Goal: Download file/media

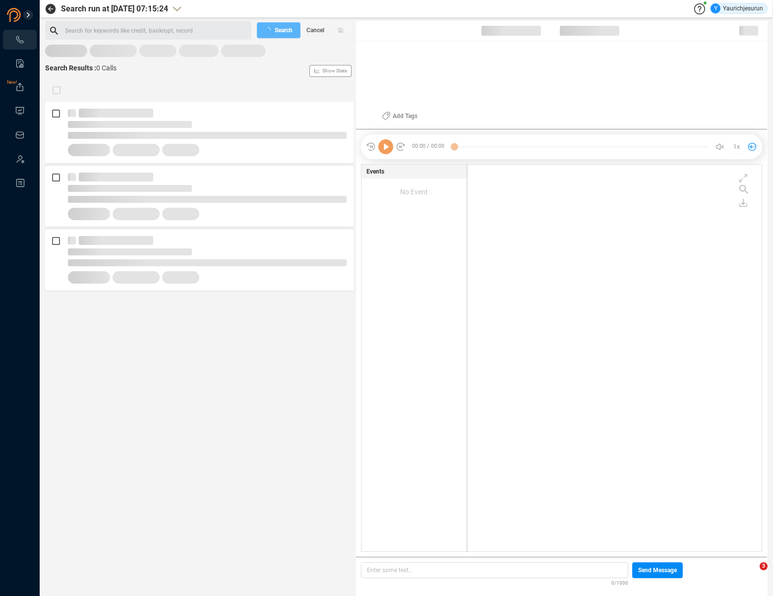
scroll to position [385, 289]
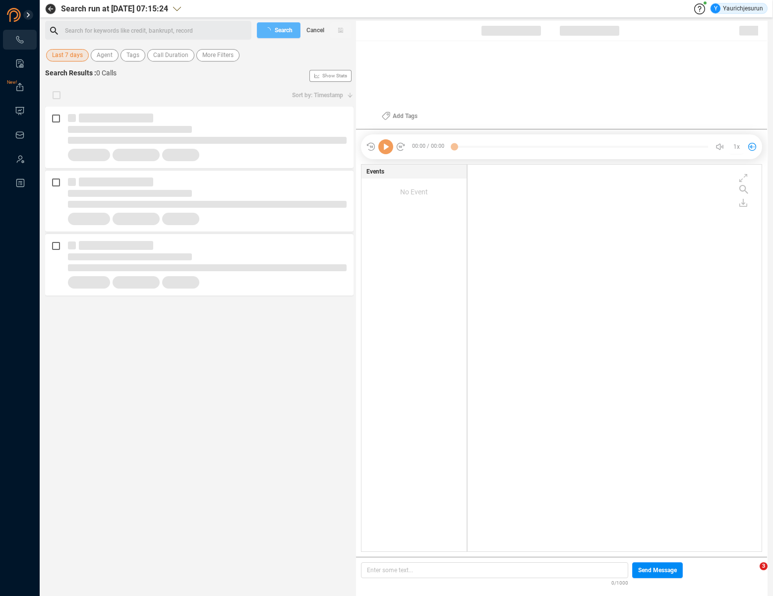
click at [69, 54] on span "Last 7 days" at bounding box center [67, 55] width 31 height 12
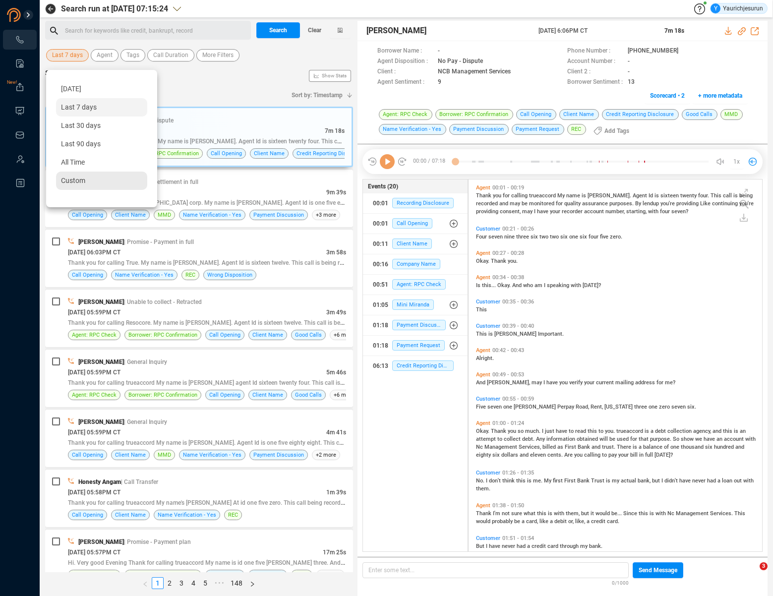
scroll to position [370, 289]
click at [81, 183] on span "Custom" at bounding box center [73, 181] width 24 height 8
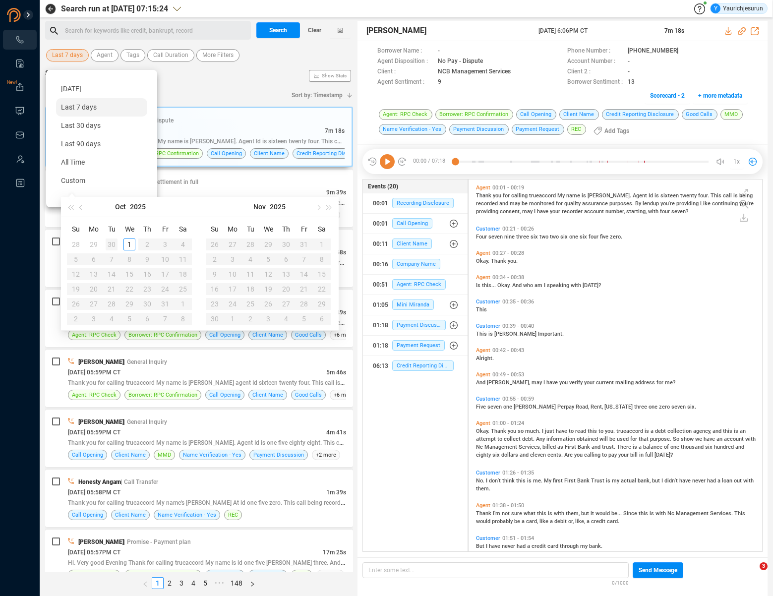
type input "[DATE]"
click at [114, 246] on div "30" at bounding box center [112, 245] width 12 height 12
type input "[DATE]"
click at [111, 305] on div "30" at bounding box center [112, 304] width 12 height 12
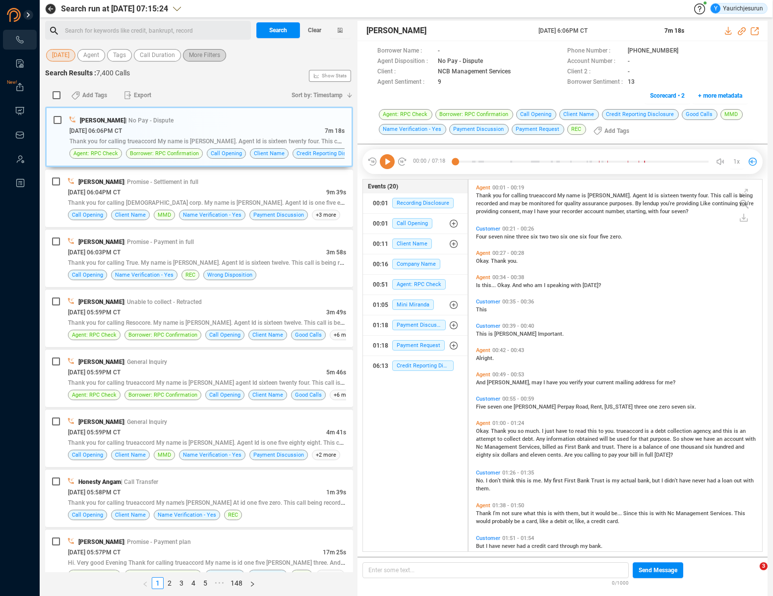
click at [206, 54] on span "More Filters" at bounding box center [204, 55] width 31 height 12
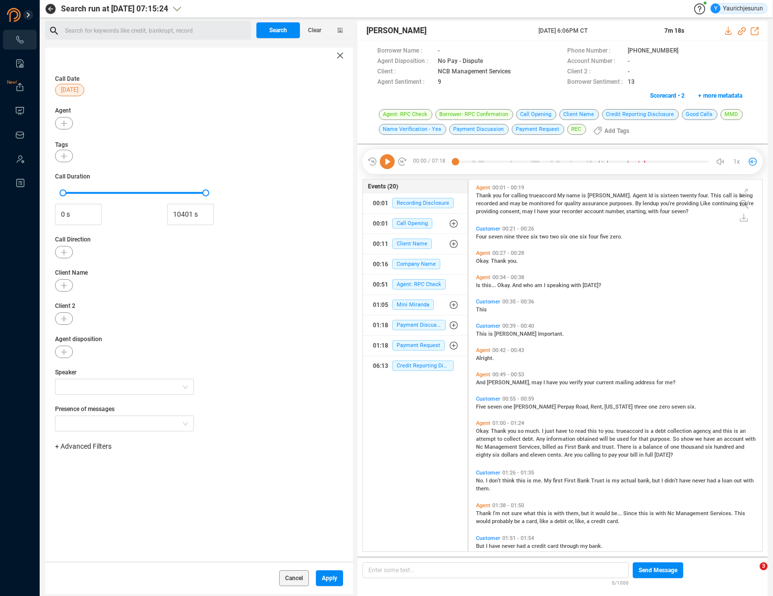
click at [88, 449] on span "+ Advanced Filters" at bounding box center [83, 446] width 57 height 8
click at [99, 532] on span "Phone Number" at bounding box center [88, 529] width 46 height 8
click at [171, 463] on div "Phone Number Enter a comma separated list ﻿" at bounding box center [199, 473] width 288 height 32
click at [166, 479] on div "Enter a comma separated list ﻿" at bounding box center [154, 477] width 188 height 21
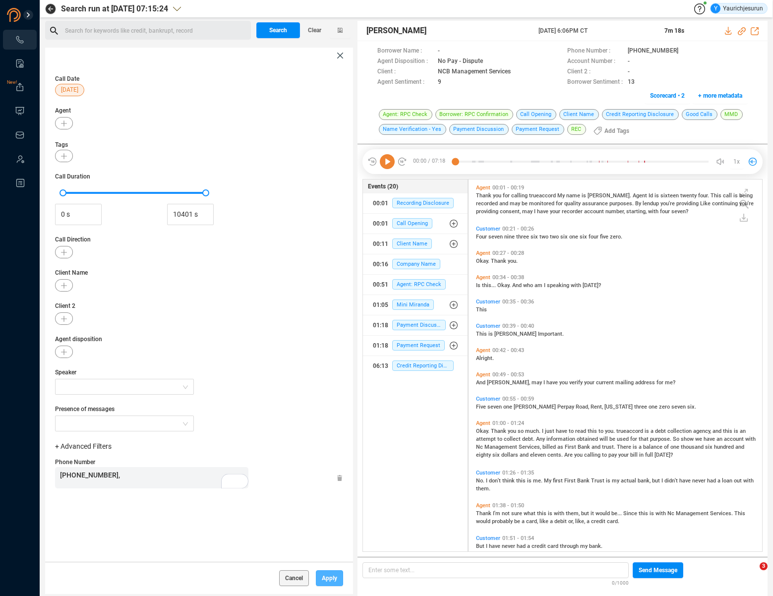
click at [334, 582] on button "Apply" at bounding box center [329, 578] width 27 height 16
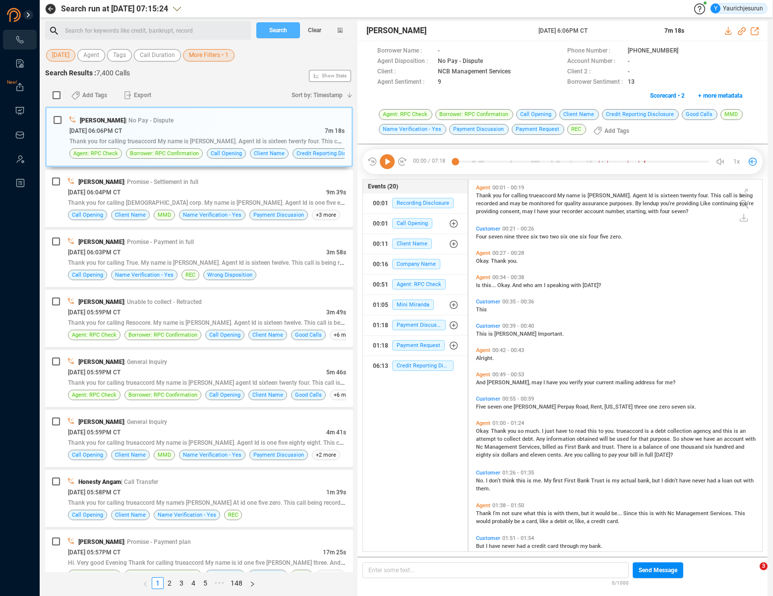
click at [279, 29] on span "Search" at bounding box center [278, 30] width 18 height 16
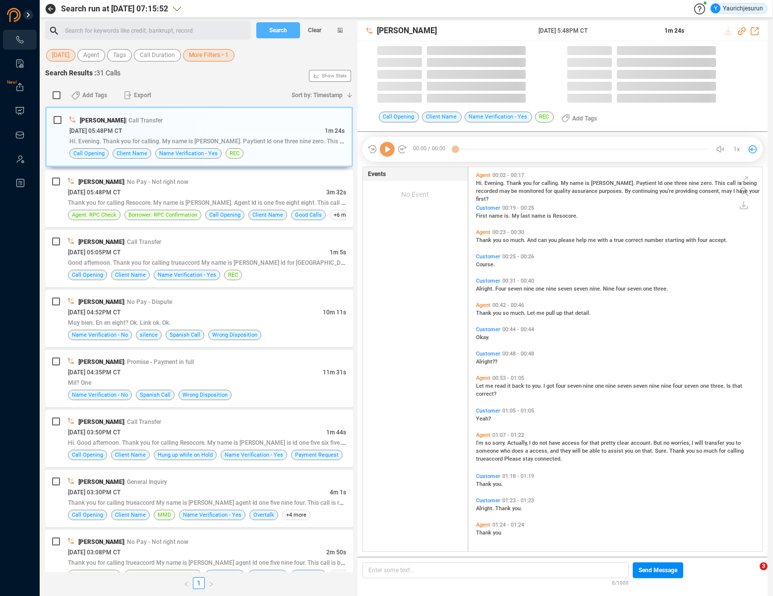
scroll to position [384, 289]
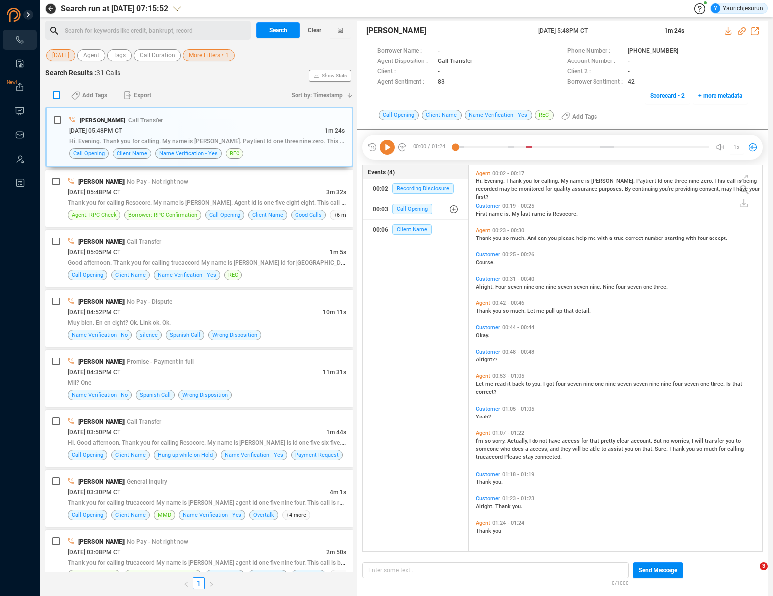
click at [58, 95] on input "checkbox" at bounding box center [57, 95] width 8 height 8
checkbox input "true"
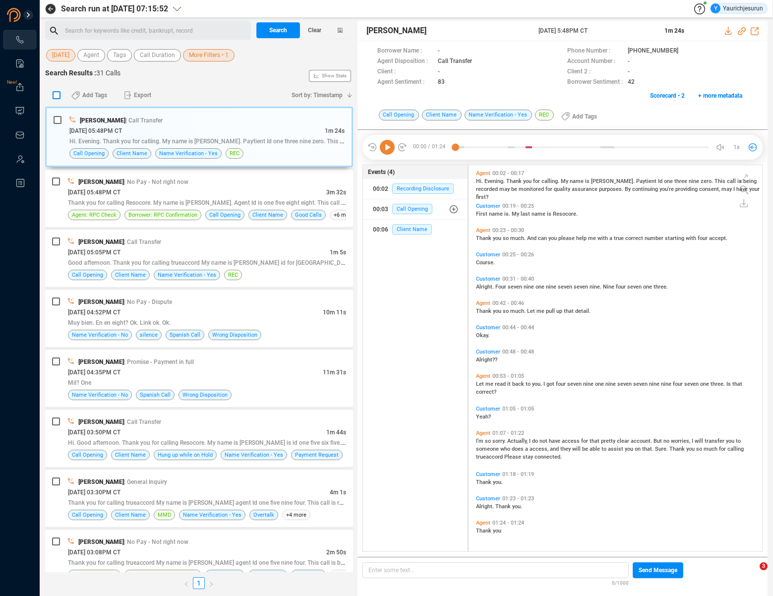
checkbox input "true"
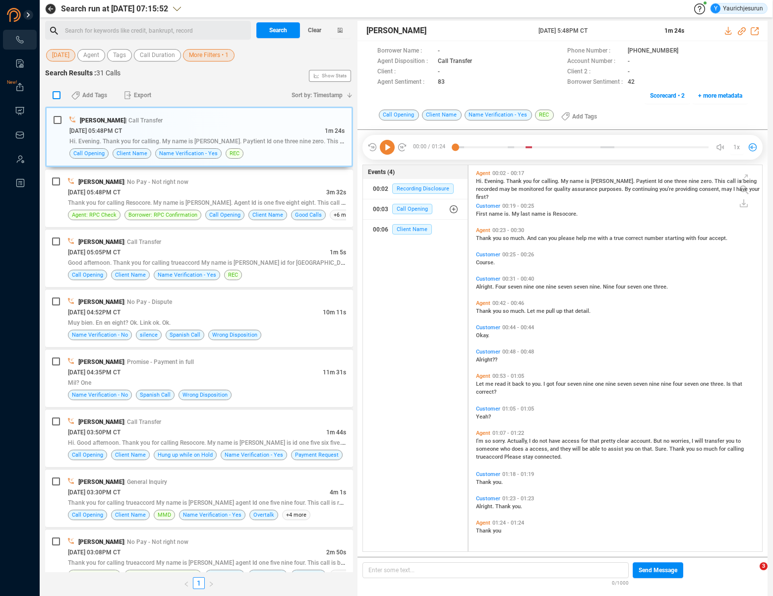
checkbox input "true"
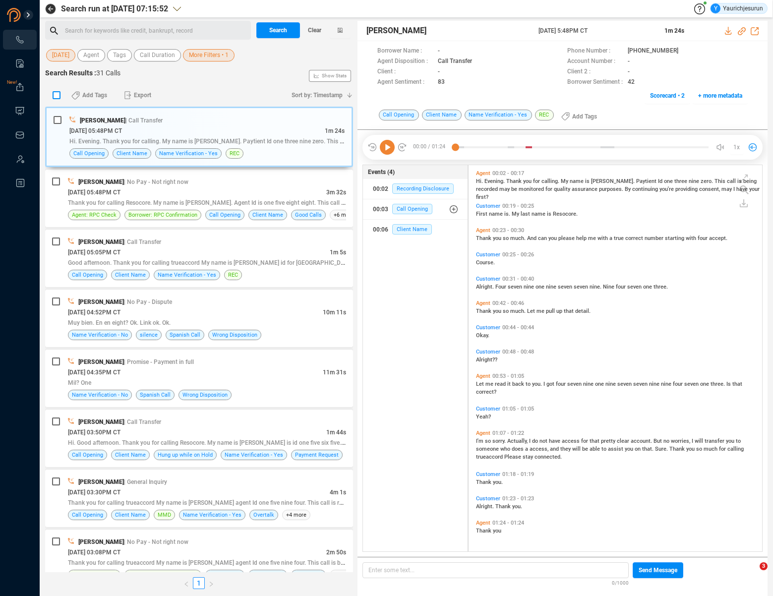
checkbox input "true"
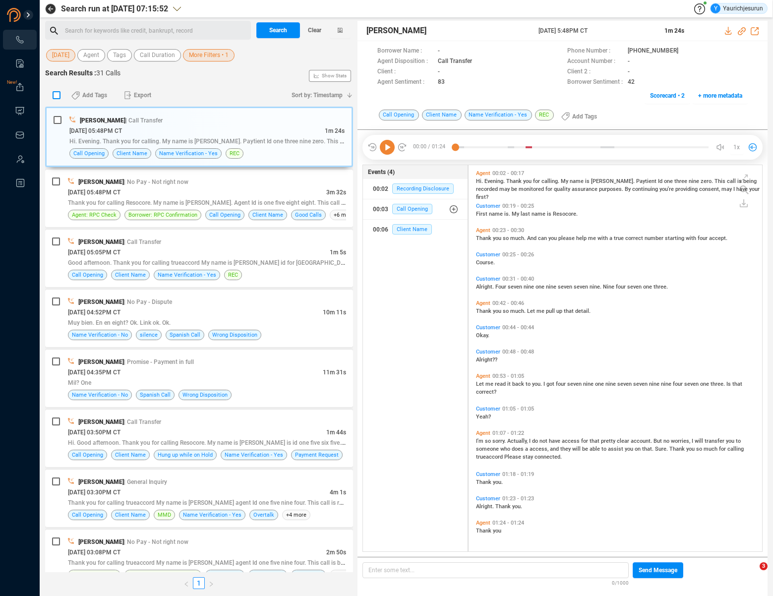
checkbox input "true"
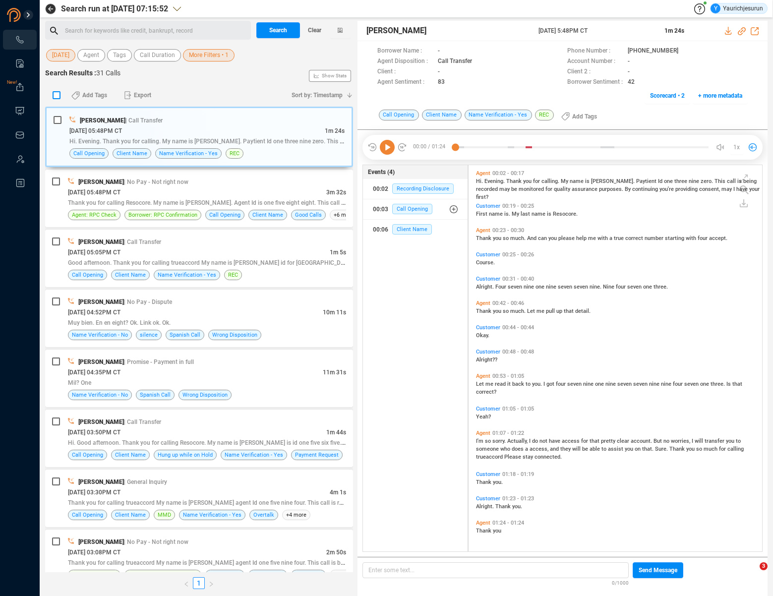
checkbox input "true"
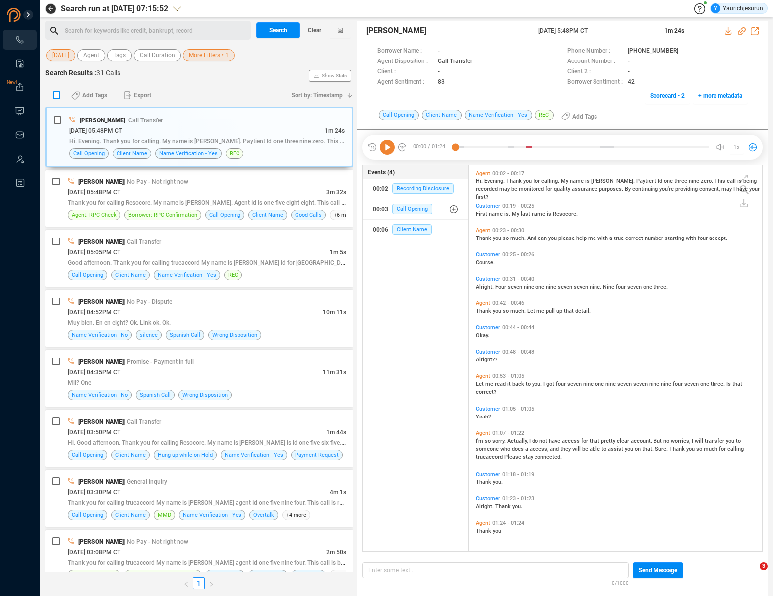
checkbox input "true"
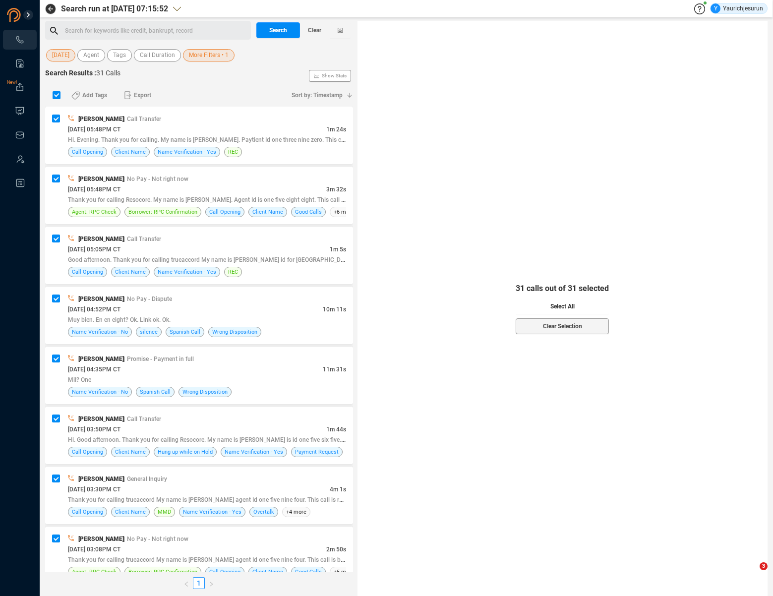
click at [537, 303] on button "Select All" at bounding box center [562, 307] width 93 height 16
click at [142, 94] on span "Export" at bounding box center [142, 95] width 17 height 16
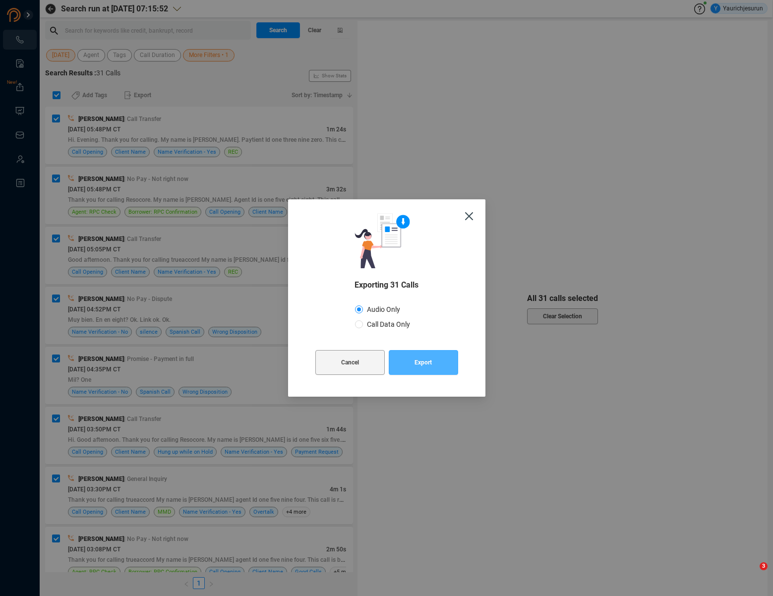
click at [404, 365] on button "Export" at bounding box center [423, 362] width 69 height 25
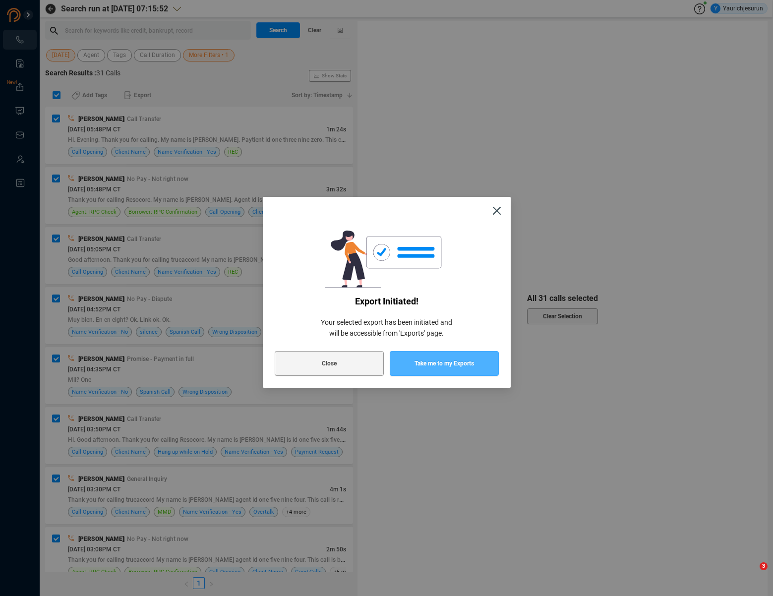
click at [408, 362] on button "Take me to my Exports" at bounding box center [444, 363] width 109 height 25
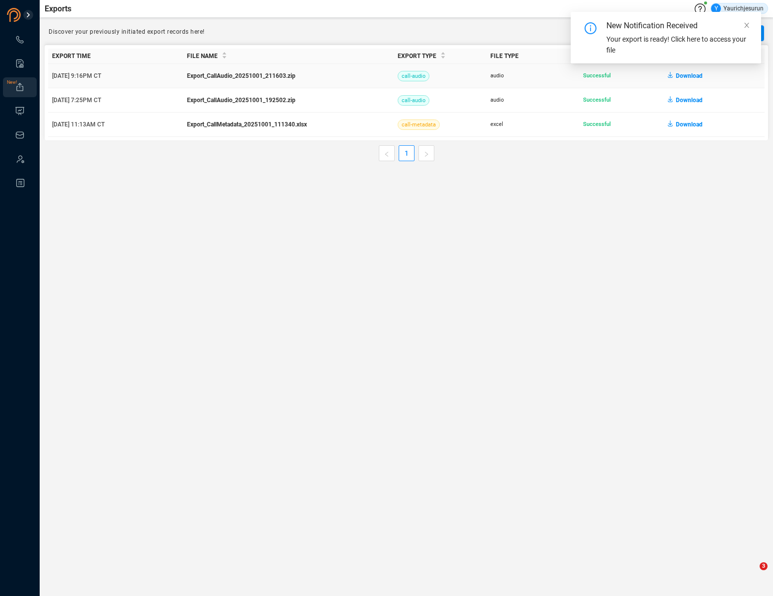
click at [693, 74] on span "Download" at bounding box center [689, 76] width 27 height 16
